Goal: Information Seeking & Learning: Learn about a topic

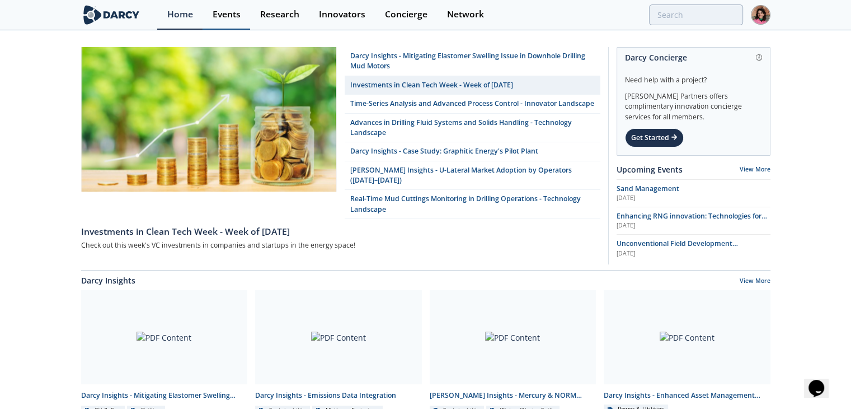
click at [224, 19] on div "Events" at bounding box center [227, 14] width 28 height 9
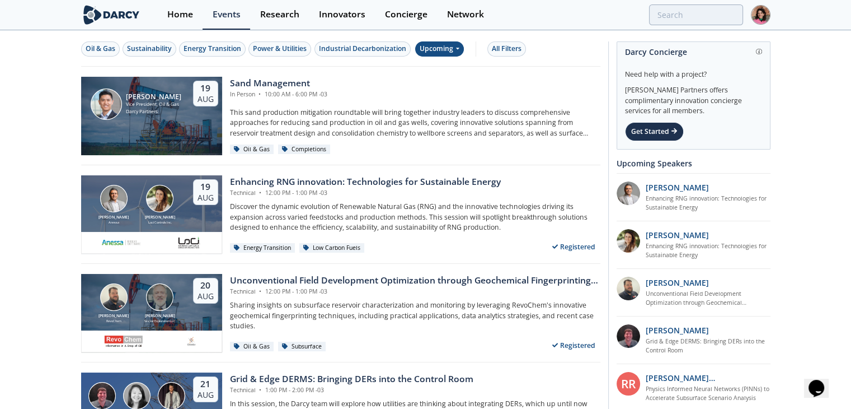
click at [457, 54] on div "Upcoming" at bounding box center [439, 48] width 49 height 15
click at [462, 86] on div "Past" at bounding box center [452, 85] width 69 height 18
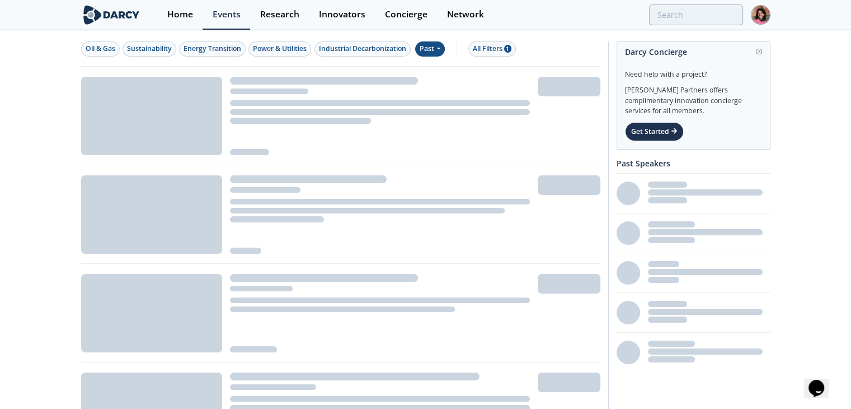
click at [462, 86] on div at bounding box center [380, 116] width 316 height 78
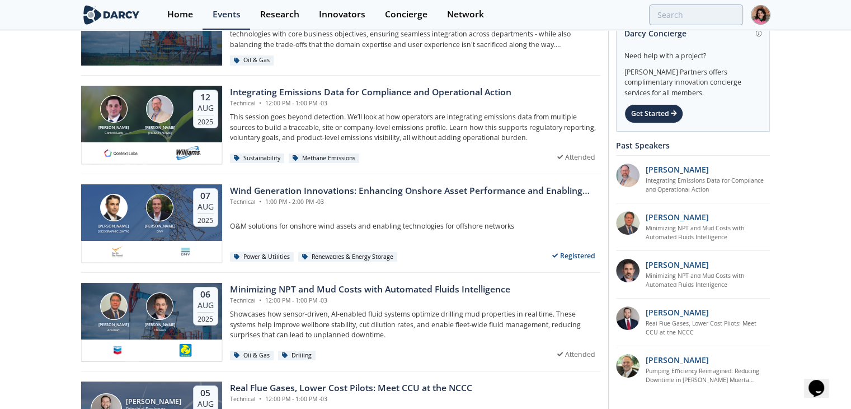
scroll to position [121, 0]
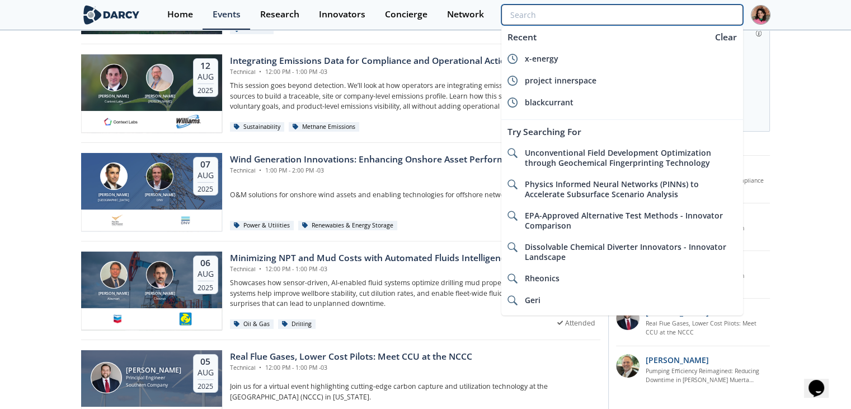
click at [683, 10] on input "search" at bounding box center [622, 14] width 241 height 21
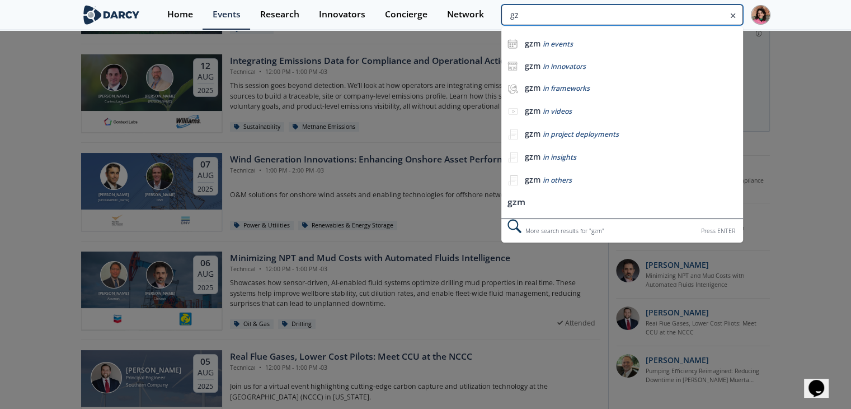
type input "g"
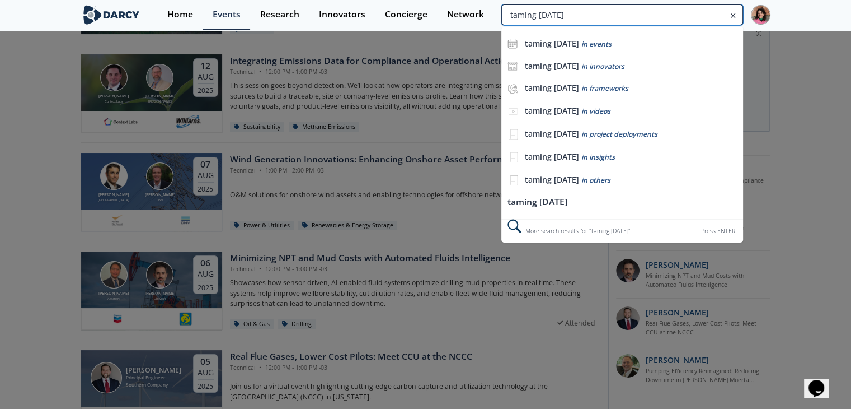
type input "taming tomorrow's"
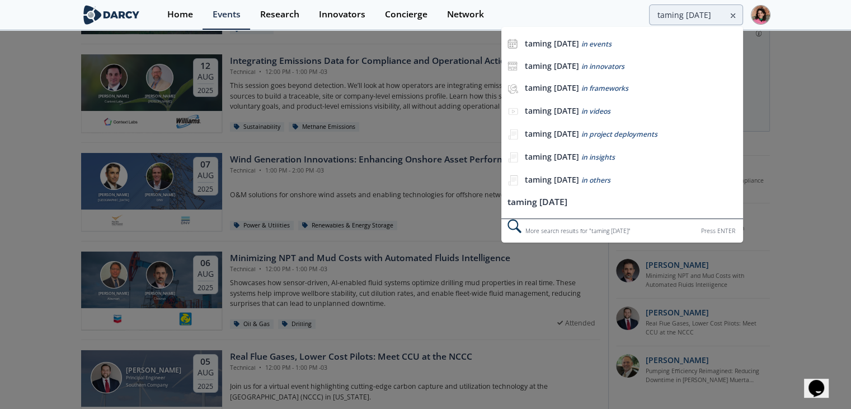
scroll to position [0, 0]
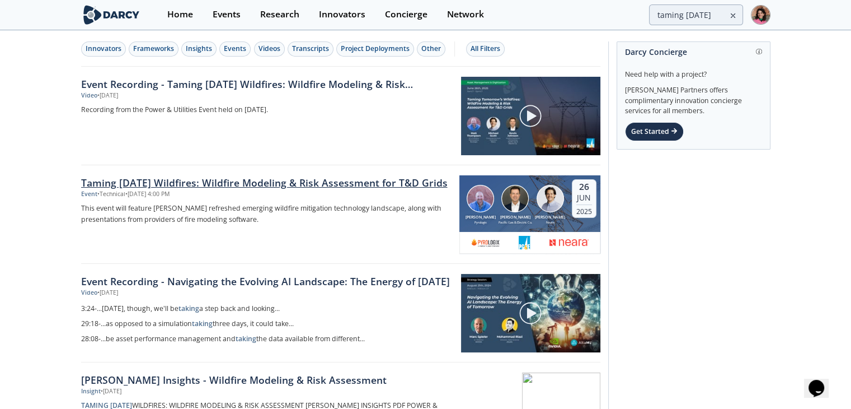
click at [234, 193] on div "Event • Technical • Jun 26, 2025 - 4:00 PM" at bounding box center [266, 194] width 371 height 9
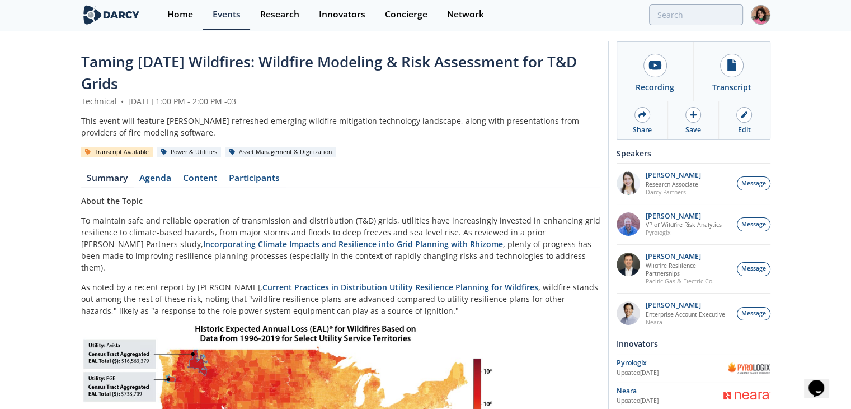
drag, startPoint x: 153, startPoint y: 82, endPoint x: 72, endPoint y: 58, distance: 84.7
click at [72, 58] on div "Taming Tomorrow’s Wildfires: Wildfire Modeling & Risk Assessment for T&D Grids …" at bounding box center [425, 414] width 851 height 767
copy span "Taming Tomorrow’s Wildfires: Wildfire Modeling & Risk Assessment for T&D Grids"
click at [197, 62] on span "Taming Tomorrow’s Wildfires: Wildfire Modeling & Risk Assessment for T&D Grids" at bounding box center [329, 72] width 496 height 42
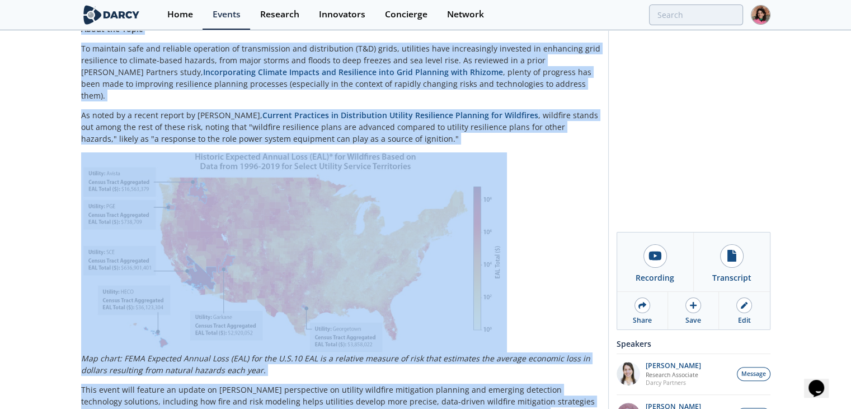
scroll to position [404, 0]
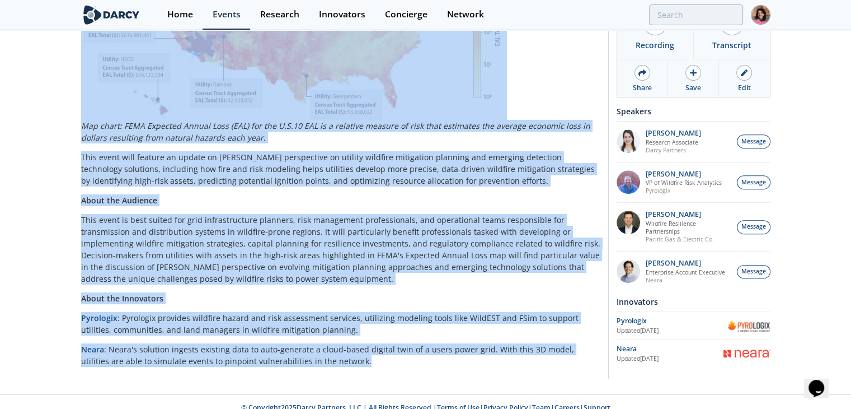
drag, startPoint x: 73, startPoint y: 71, endPoint x: 327, endPoint y: 348, distance: 375.6
click at [327, 348] on div "Taming Tomorrow’s Wildfires: Wildfire Modeling & Risk Assessment for T&D Grids …" at bounding box center [425, 10] width 851 height 767
copy div "Taming Tomorrow’s Wildfires: Wildfire Modeling & Risk Assessment for T&D Grids …"
click at [663, 352] on div "Neara" at bounding box center [670, 349] width 107 height 10
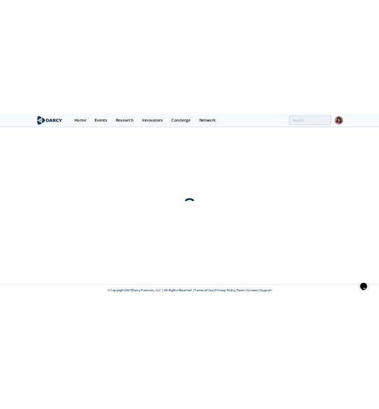
scroll to position [0, 0]
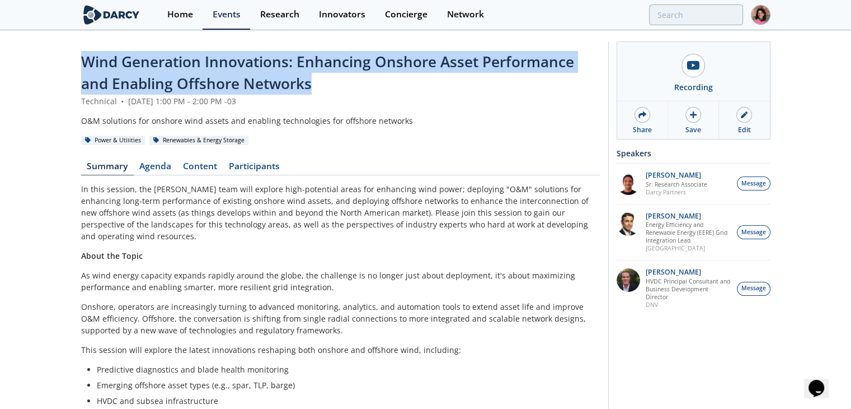
drag, startPoint x: 308, startPoint y: 77, endPoint x: 54, endPoint y: 50, distance: 256.0
click at [54, 50] on div "Wind Generation Innovations: Enhancing Onshore Asset Performance and Enabling O…" at bounding box center [425, 389] width 851 height 716
copy span "Wind Generation Innovations: Enhancing Onshore Asset Performance and Enabling O…"
click at [83, 60] on span "Wind Generation Innovations: Enhancing Onshore Asset Performance and Enabling O…" at bounding box center [327, 72] width 493 height 42
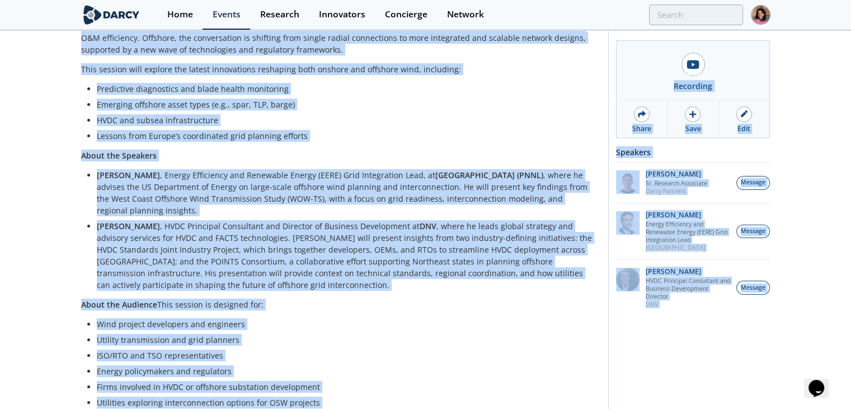
scroll to position [353, 0]
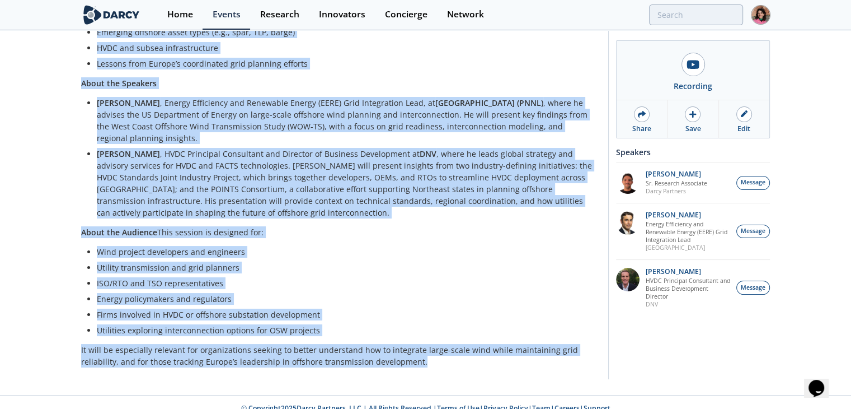
drag, startPoint x: 80, startPoint y: 60, endPoint x: 430, endPoint y: 355, distance: 458.0
click at [430, 355] on div "Wind Generation Innovations: Enhancing Onshore Asset Performance and Enabling O…" at bounding box center [425, 37] width 851 height 716
copy div "Lore Ipsumdolor Sitametcons: Adipiscin Elitsed Doeiu Temporincid utl Etdolore M…"
click at [447, 277] on li "ISO/RTO and TSO representatives" at bounding box center [345, 283] width 496 height 12
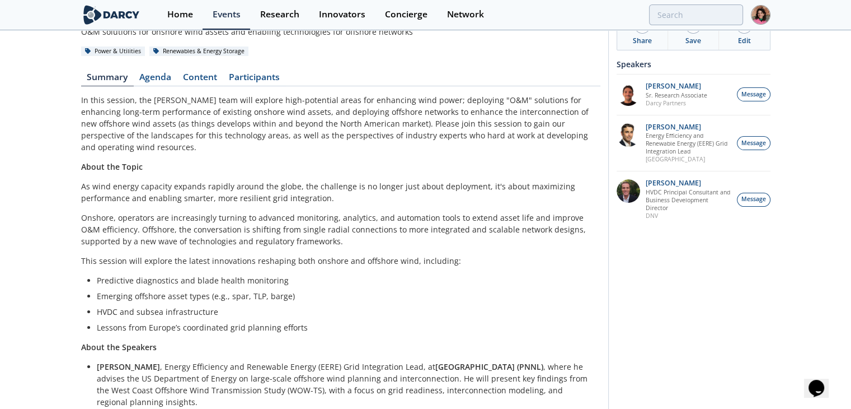
scroll to position [0, 0]
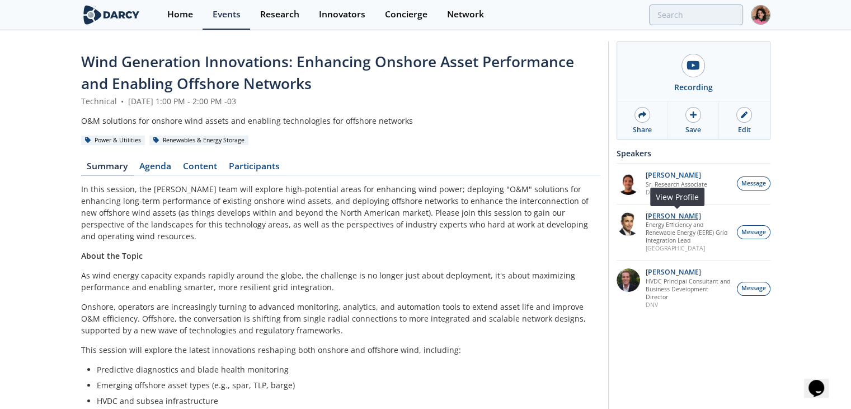
click at [681, 212] on p "[PERSON_NAME]" at bounding box center [688, 216] width 85 height 8
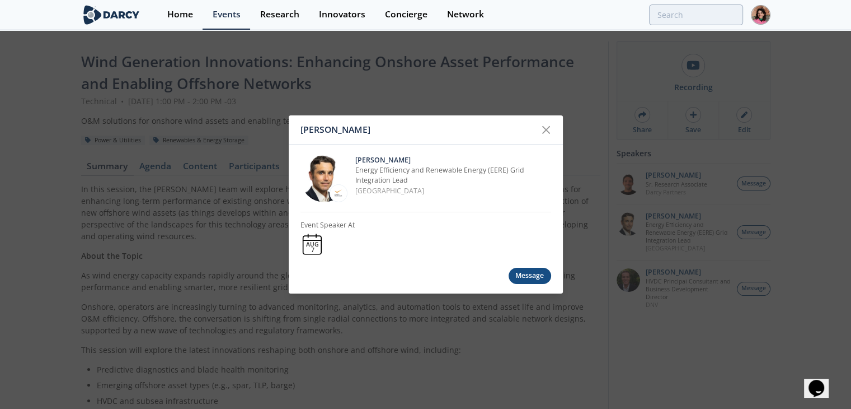
drag, startPoint x: 337, startPoint y: 209, endPoint x: 331, endPoint y: 195, distance: 14.8
click at [336, 198] on div "[PERSON_NAME] Energy Efficiency and Renewable Energy (EERE) Grid Integration Le…" at bounding box center [426, 178] width 251 height 67
click at [336, 198] on div at bounding box center [339, 193] width 18 height 18
click at [545, 130] on icon at bounding box center [546, 130] width 7 height 7
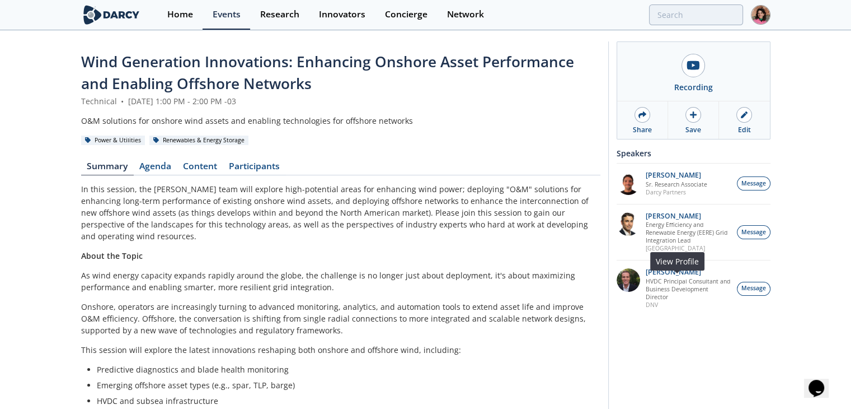
click at [654, 308] on p "DNV" at bounding box center [688, 305] width 85 height 8
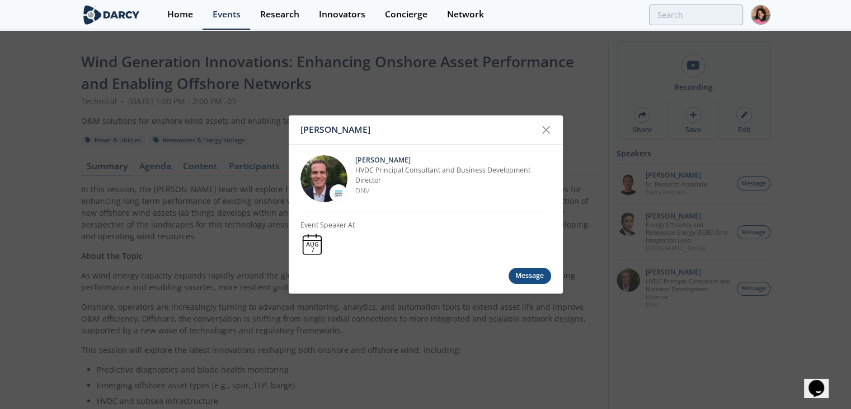
click at [180, 241] on div "[PERSON_NAME] [PERSON_NAME] HVDC Principal Consultant and Business Development …" at bounding box center [425, 204] width 851 height 409
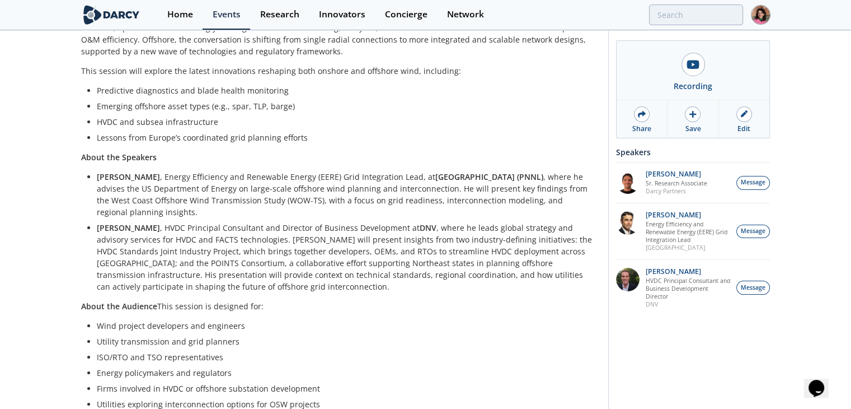
scroll to position [279, 0]
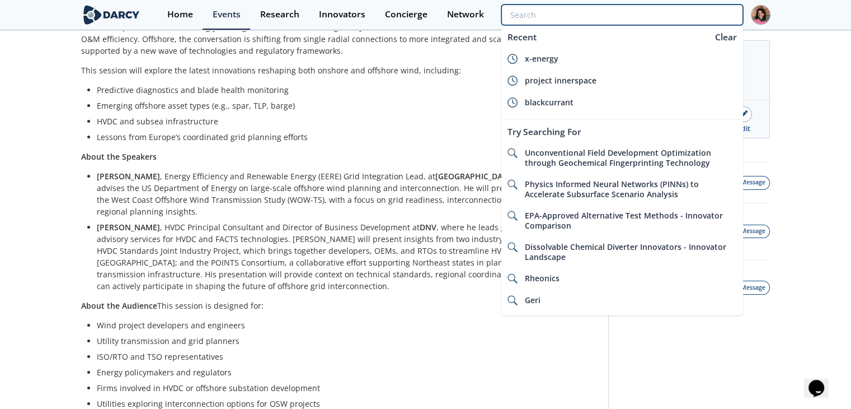
click at [667, 7] on input "search" at bounding box center [622, 14] width 241 height 21
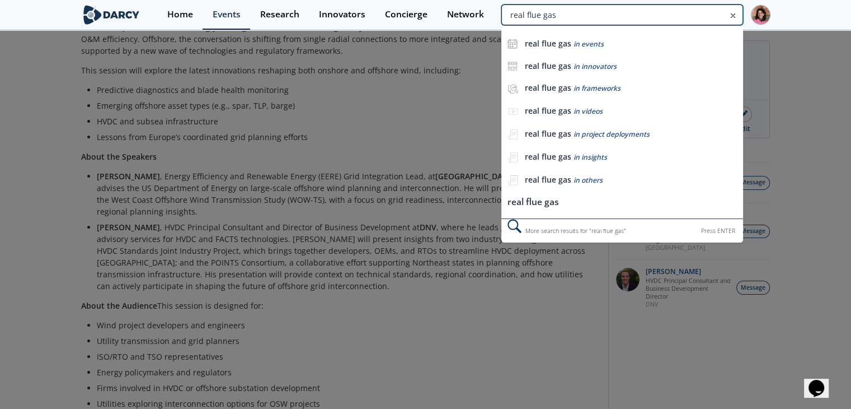
type input "real flue gas"
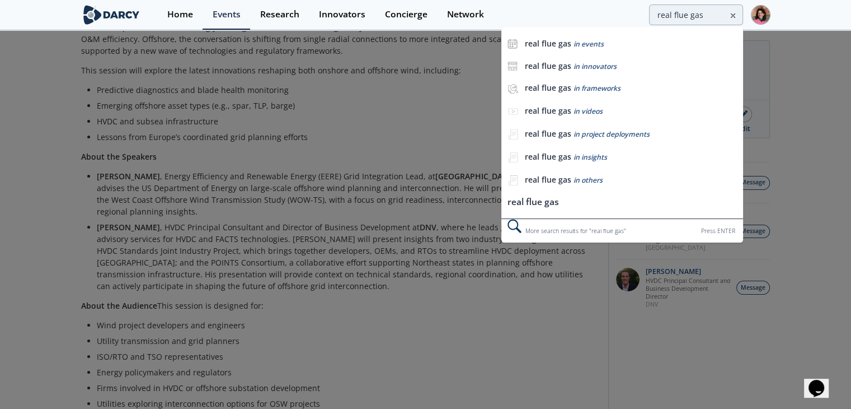
scroll to position [0, 0]
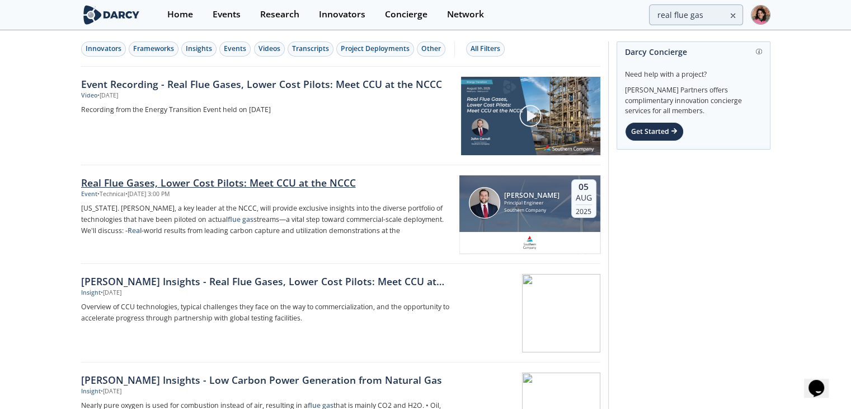
click at [297, 192] on div "Event • Technical • [DATE] 3:00 PM" at bounding box center [266, 194] width 371 height 9
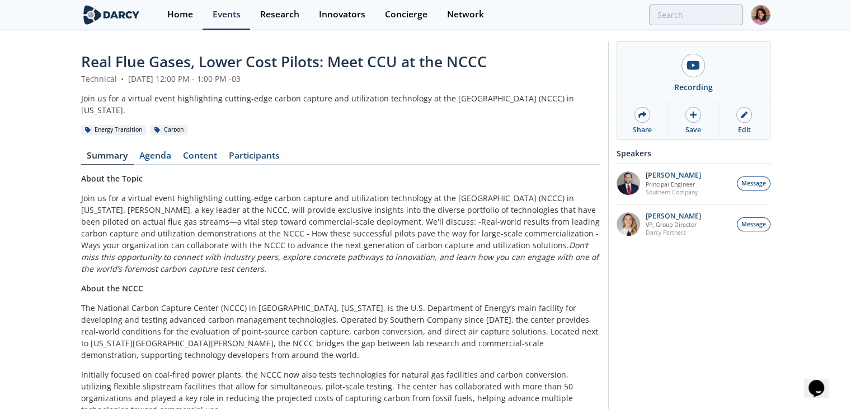
click at [231, 48] on div "Real Flue Gases, Lower Cost Pilots: Meet CCU at the NCCC Technical • [DATE] 12:…" at bounding box center [426, 272] width 690 height 482
click at [231, 54] on span "Real Flue Gases, Lower Cost Pilots: Meet CCU at the NCCC" at bounding box center [284, 61] width 406 height 20
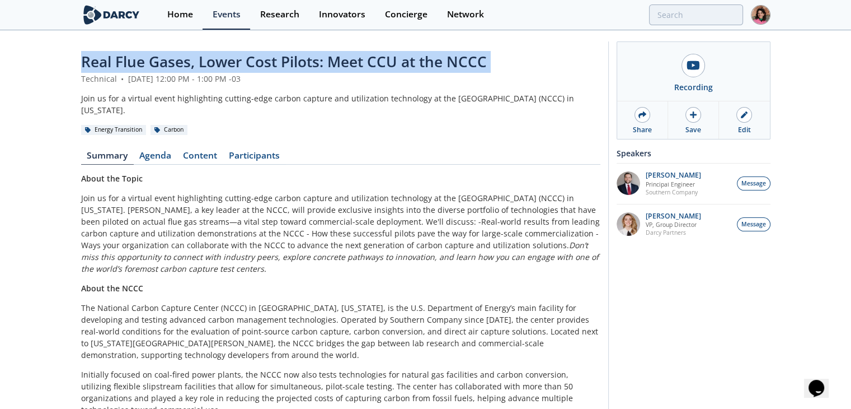
click at [231, 54] on span "Real Flue Gases, Lower Cost Pilots: Meet CCU at the NCCC" at bounding box center [284, 61] width 406 height 20
copy header "Real Flue Gases, Lower Cost Pilots: Meet CCU at the NCCC"
click at [102, 60] on span "Real Flue Gases, Lower Cost Pilots: Meet CCU at the NCCC" at bounding box center [284, 61] width 406 height 20
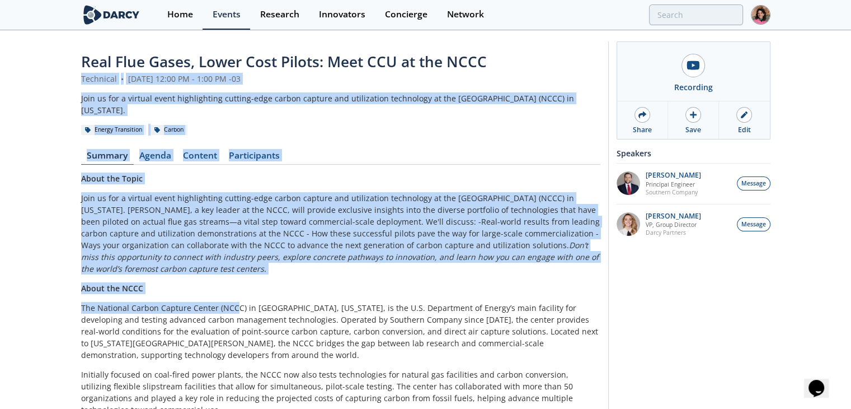
drag, startPoint x: 61, startPoint y: 73, endPoint x: 233, endPoint y: 310, distance: 292.6
click at [233, 310] on div "Real Flue Gases, Lower Cost Pilots: Meet CCU at the NCCC Technical • [DATE] 12:…" at bounding box center [425, 280] width 851 height 498
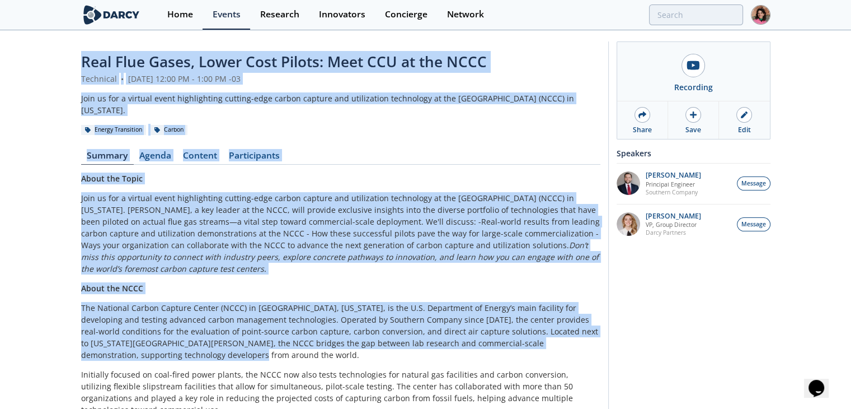
drag, startPoint x: 83, startPoint y: 63, endPoint x: 271, endPoint y: 354, distance: 346.7
click at [271, 354] on div "Real Flue Gases, Lower Cost Pilots: Meet CCU at the NCCC Technical • [DATE] 12:…" at bounding box center [340, 280] width 519 height 458
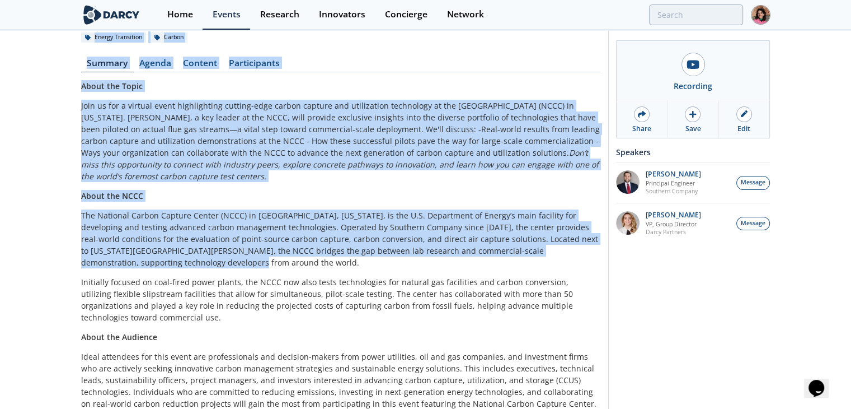
scroll to position [147, 0]
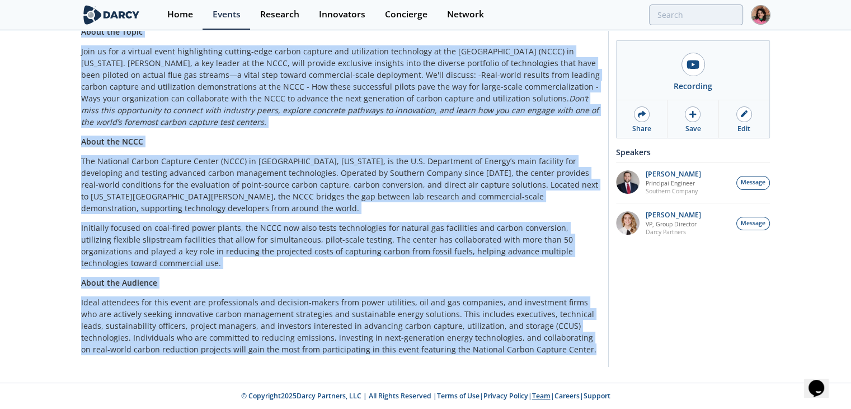
copy div "Lore Ipsu Dolor, Sitam Cons Adipis: Elit SED do eiu TEMP Incididun • Utlabo 7, …"
click at [391, 227] on p "Initially focused on coal-fired power plants, the NCCC now also tests technolog…" at bounding box center [340, 245] width 519 height 47
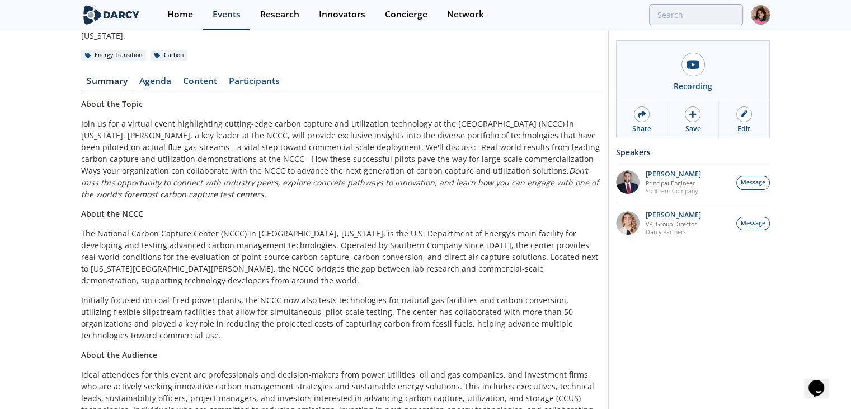
scroll to position [68, 0]
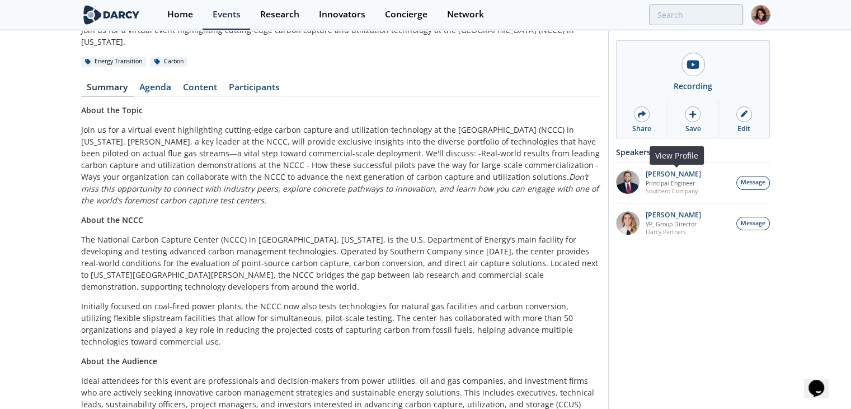
click at [635, 189] on img at bounding box center [628, 182] width 24 height 24
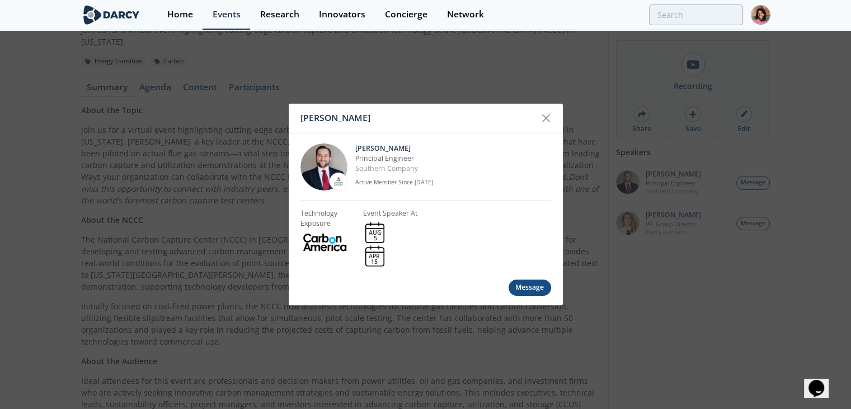
click at [219, 238] on div "[PERSON_NAME] [PERSON_NAME] Principal Engineer Southern Company Active Member S…" at bounding box center [425, 204] width 851 height 409
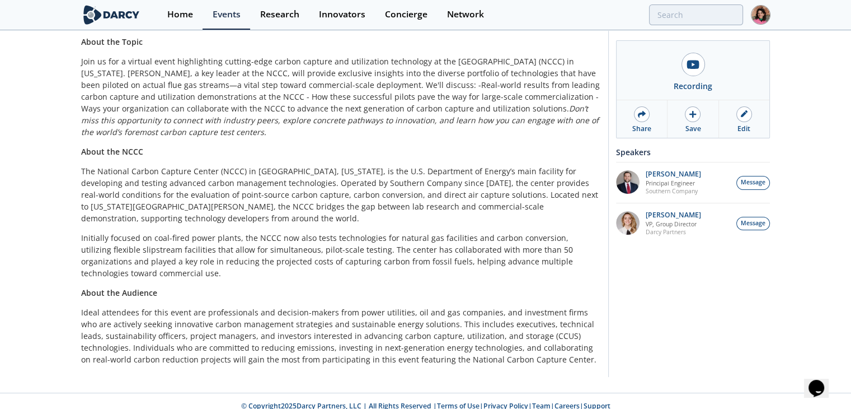
scroll to position [137, 0]
click at [198, 193] on p "The National Carbon Capture Center (NCCC) in [GEOGRAPHIC_DATA], [US_STATE], is …" at bounding box center [340, 194] width 519 height 59
